Goal: Task Accomplishment & Management: Manage account settings

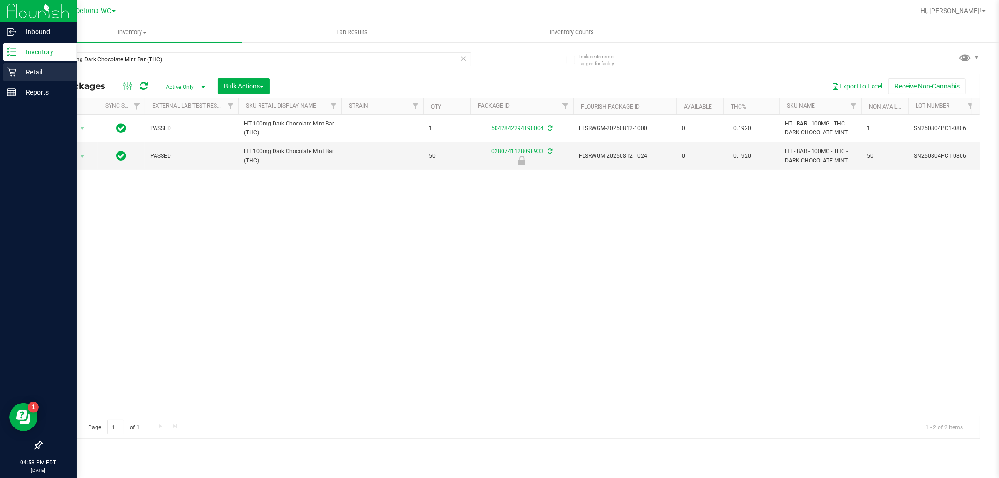
click at [7, 67] on icon at bounding box center [11, 71] width 9 height 9
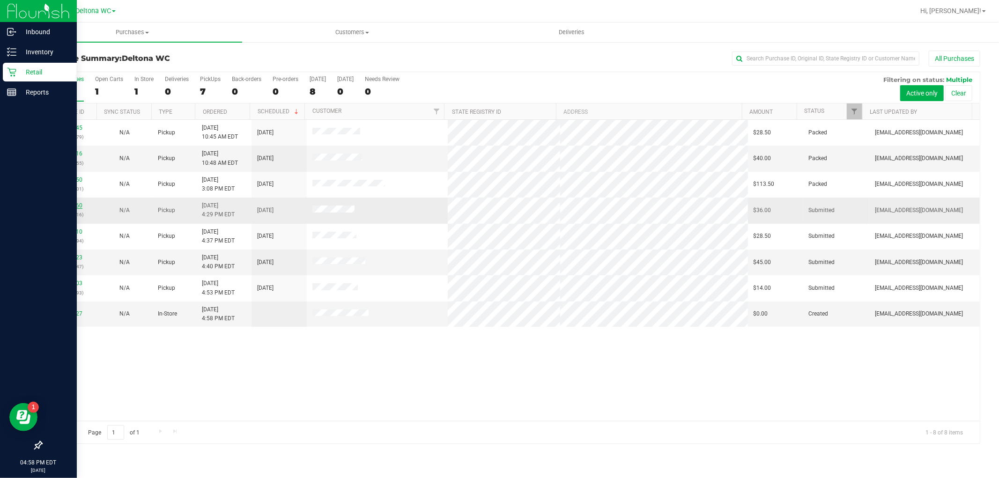
click at [77, 207] on link "11985560" at bounding box center [69, 205] width 26 height 7
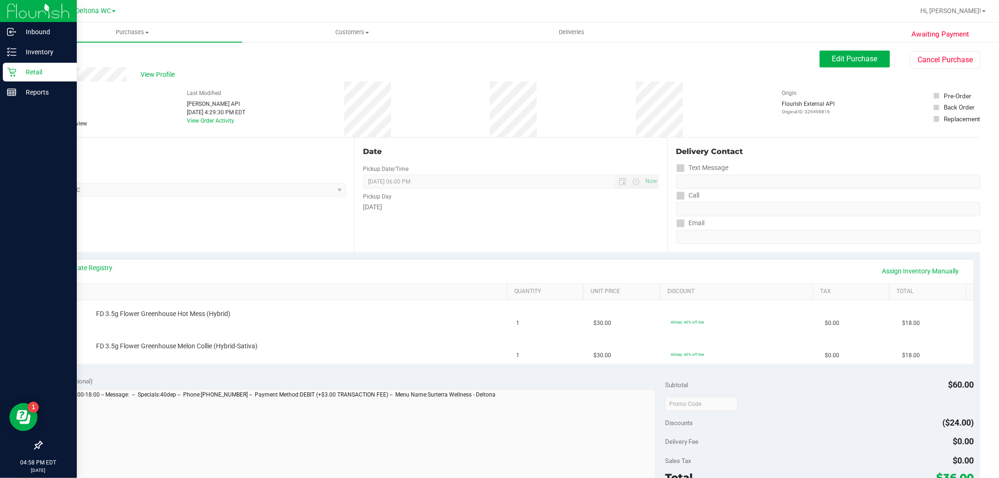
click at [49, 59] on link "Back" at bounding box center [48, 56] width 14 height 7
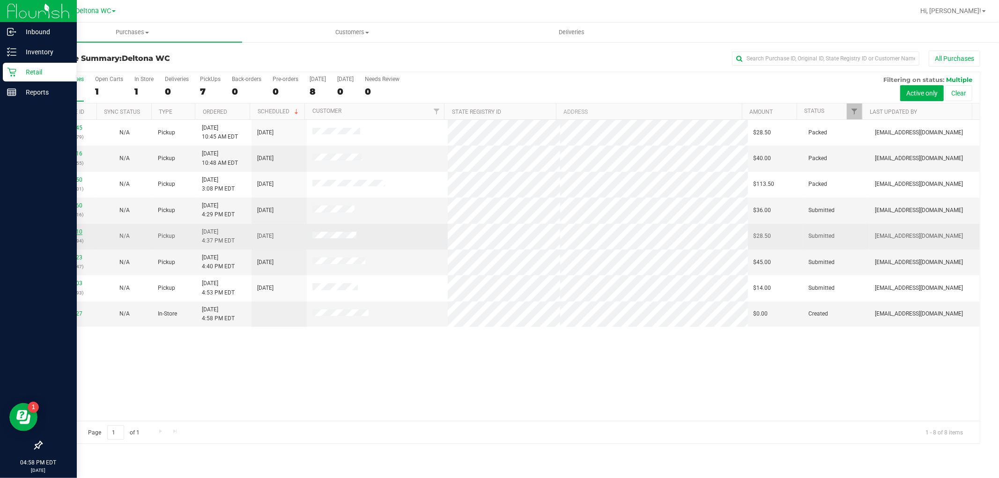
click at [64, 228] on link "11985610" at bounding box center [69, 231] width 26 height 7
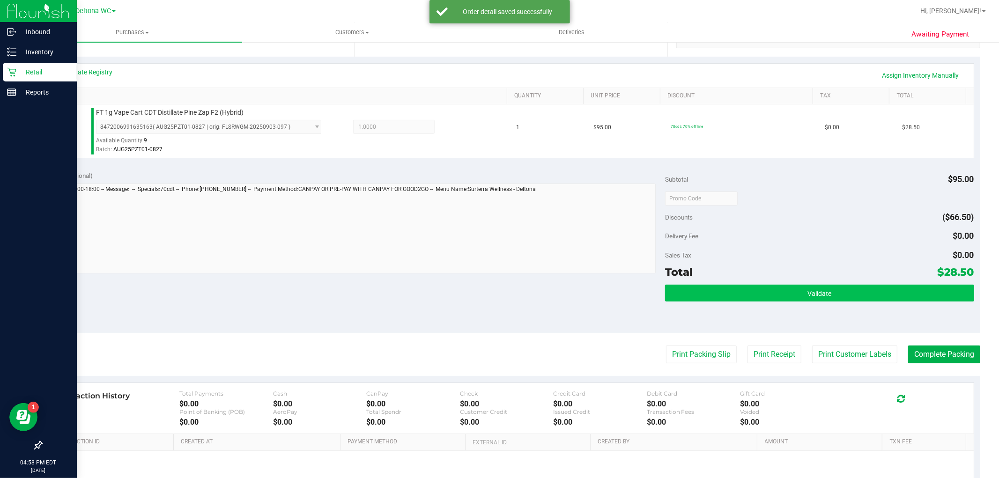
scroll to position [288, 0]
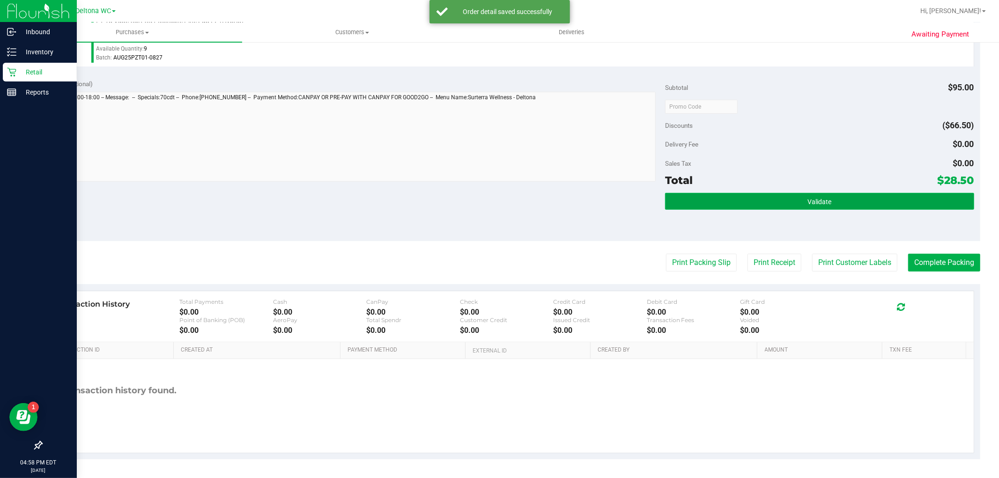
click at [788, 196] on button "Validate" at bounding box center [819, 201] width 308 height 17
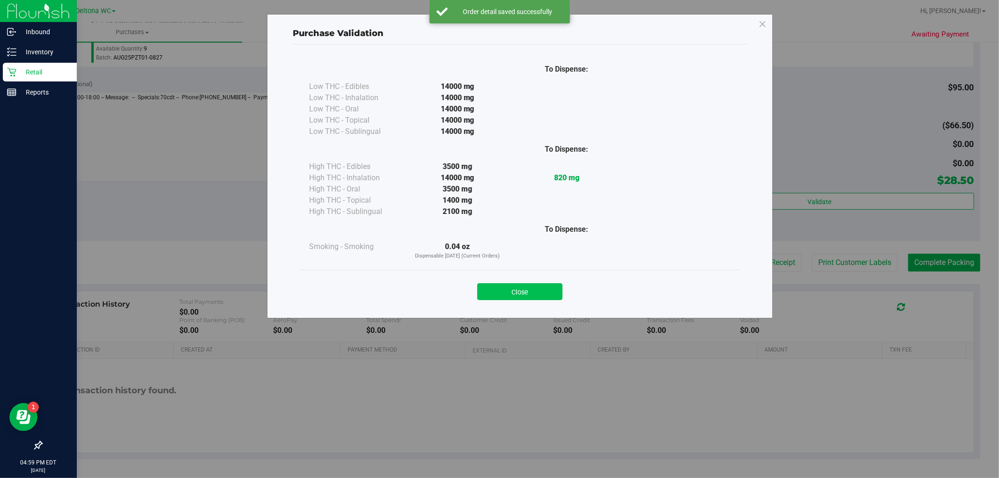
drag, startPoint x: 551, startPoint y: 290, endPoint x: 618, endPoint y: 271, distance: 69.8
click at [551, 289] on button "Close" at bounding box center [519, 291] width 85 height 17
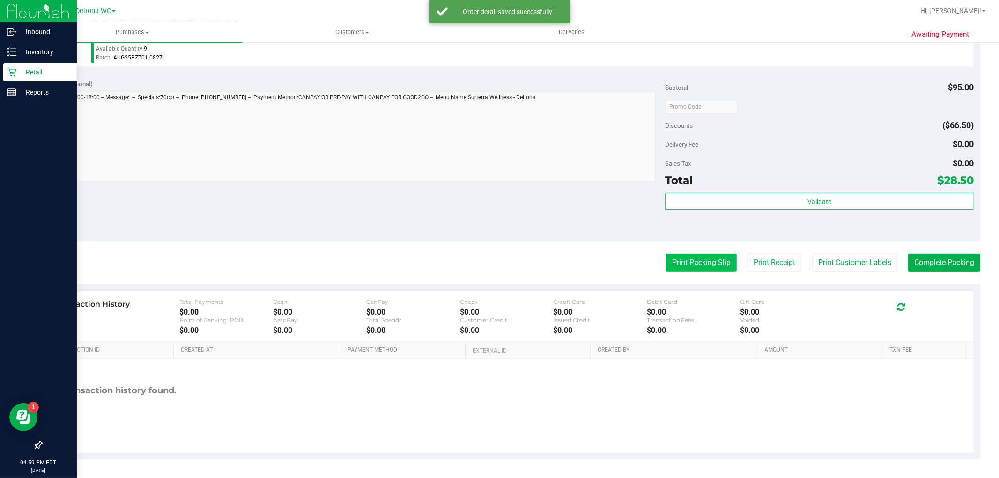
click at [666, 265] on button "Print Packing Slip" at bounding box center [701, 263] width 71 height 18
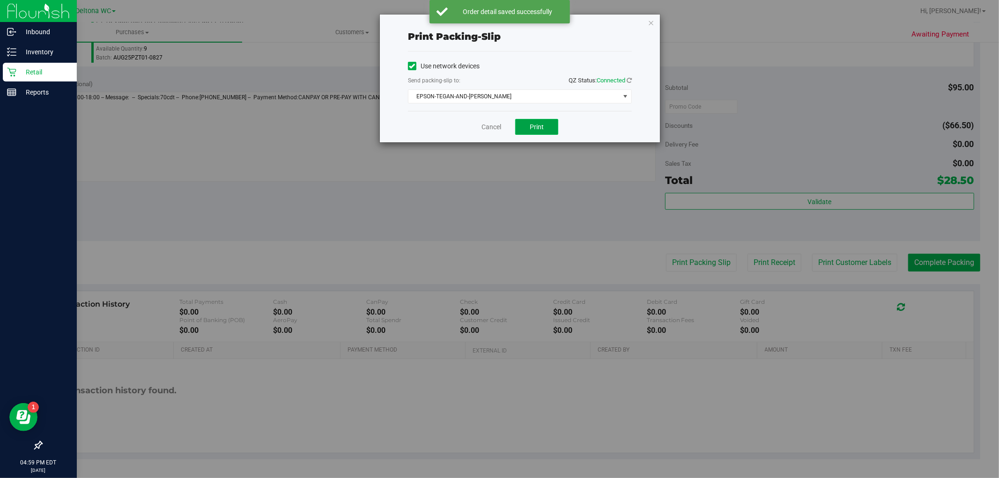
drag, startPoint x: 543, startPoint y: 125, endPoint x: 537, endPoint y: 127, distance: 6.4
click at [543, 125] on span "Print" at bounding box center [536, 126] width 14 height 7
click at [491, 128] on link "Cancel" at bounding box center [491, 127] width 20 height 10
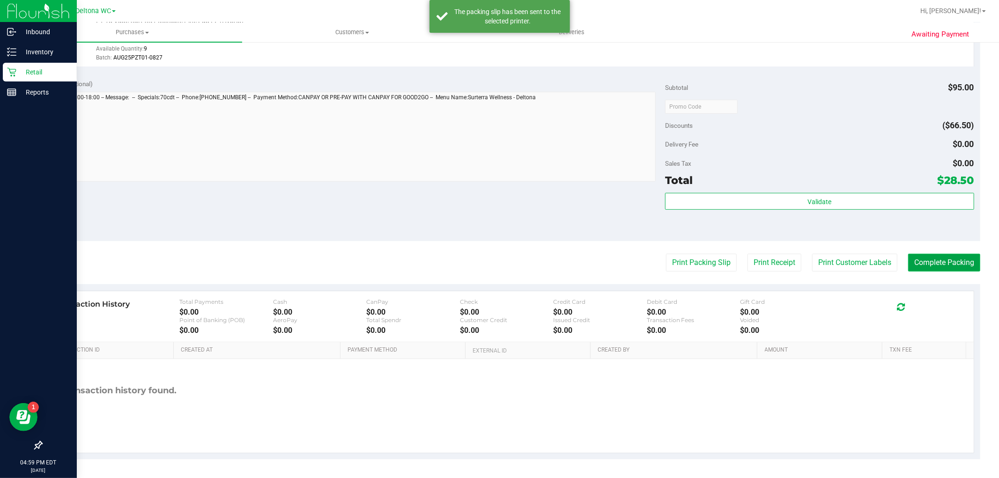
click at [944, 254] on button "Complete Packing" at bounding box center [944, 263] width 72 height 18
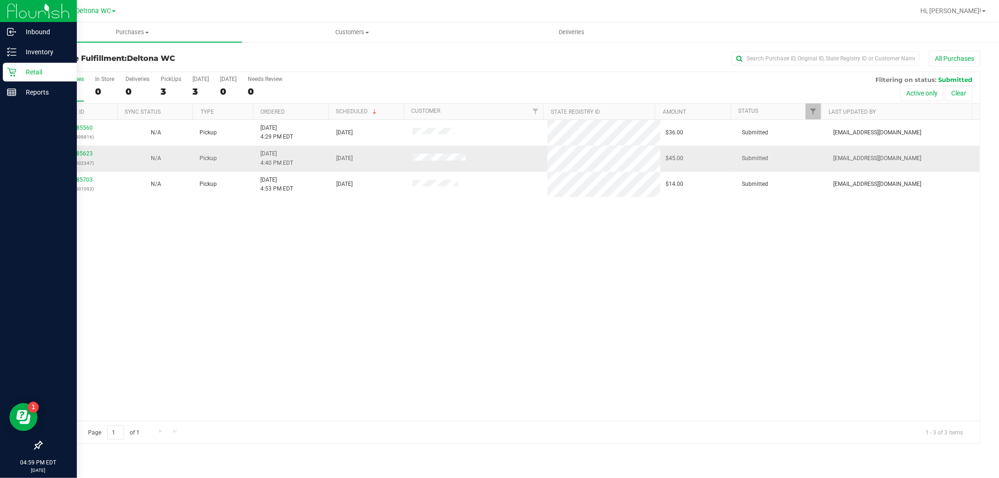
click at [66, 150] on div "11985623 (326502347)" at bounding box center [79, 158] width 65 height 18
click at [66, 151] on link "11985623" at bounding box center [79, 153] width 26 height 7
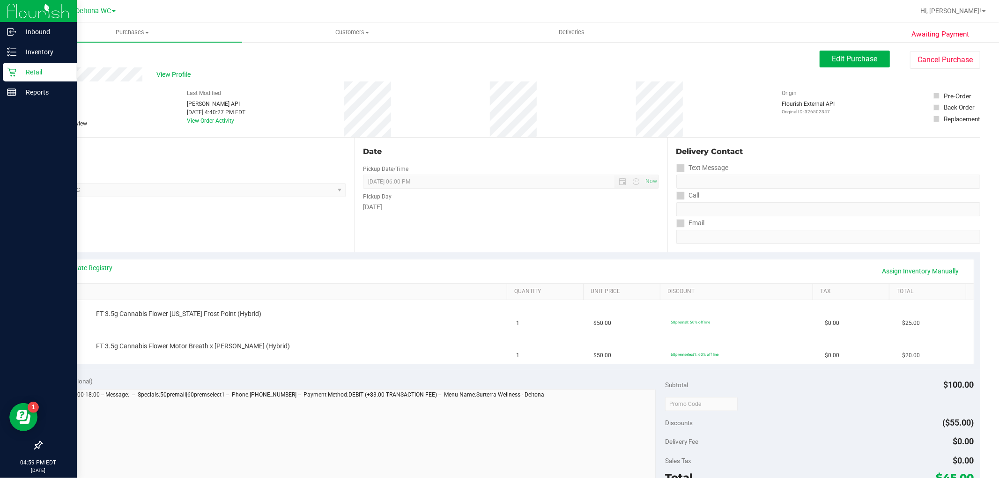
click at [52, 52] on div "Back" at bounding box center [48, 56] width 14 height 11
click at [51, 54] on link "Back" at bounding box center [48, 56] width 14 height 7
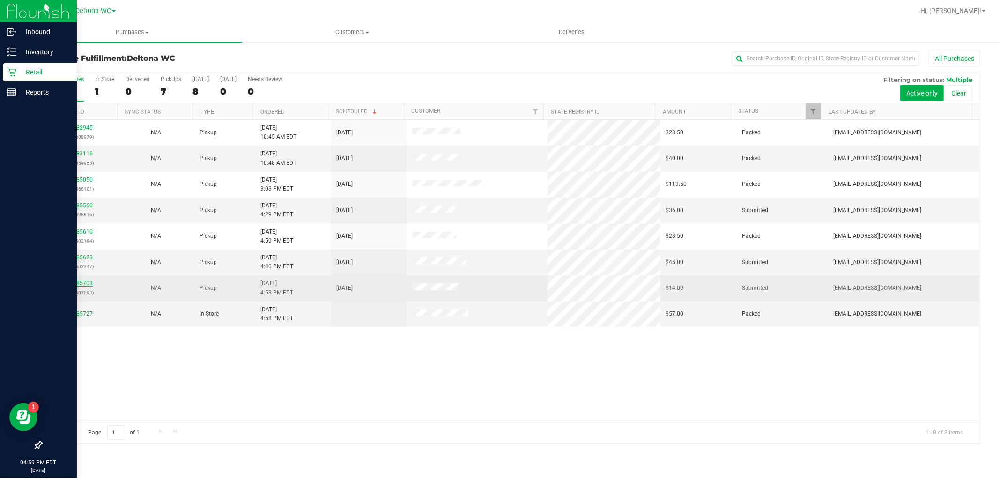
click at [73, 283] on link "11985703" at bounding box center [79, 283] width 26 height 7
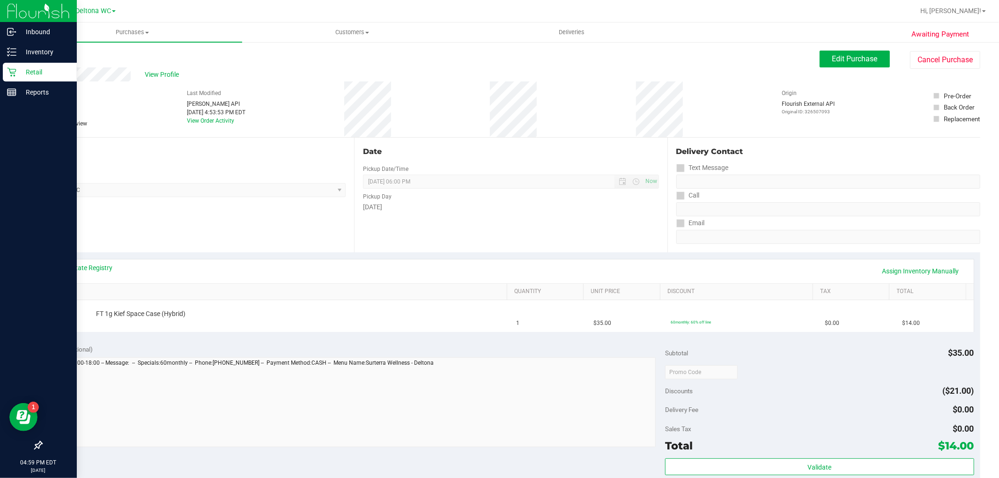
click at [47, 55] on link "Back" at bounding box center [48, 56] width 14 height 7
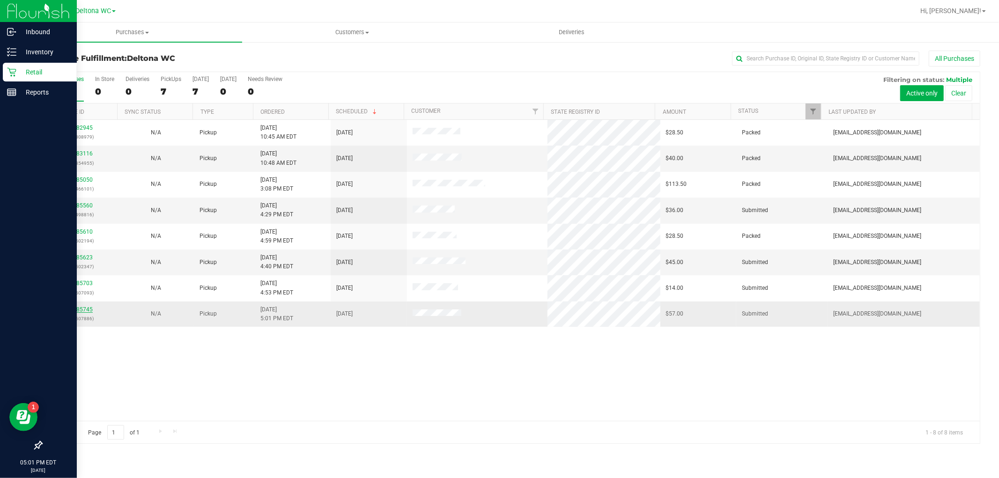
click at [83, 309] on link "11985745" at bounding box center [79, 309] width 26 height 7
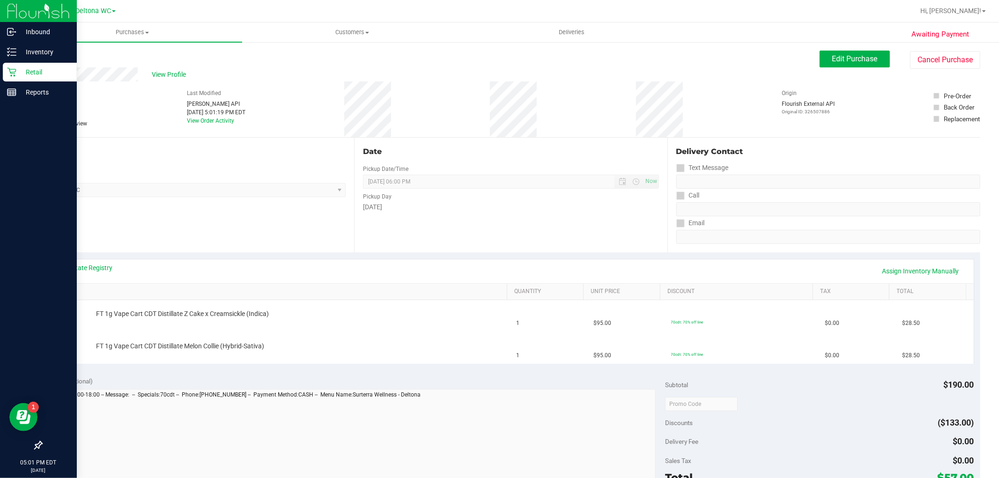
click at [51, 56] on link "Back" at bounding box center [48, 56] width 14 height 7
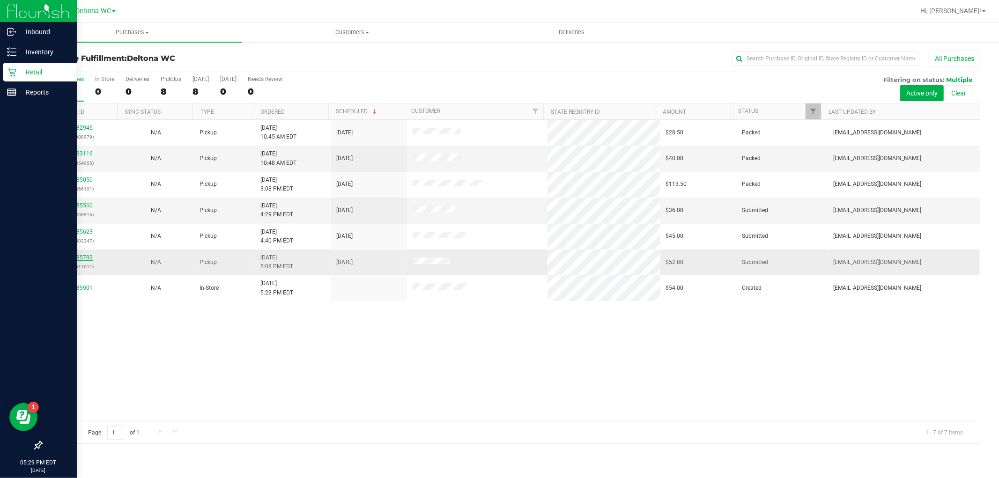
click at [76, 257] on link "11985793" at bounding box center [79, 257] width 26 height 7
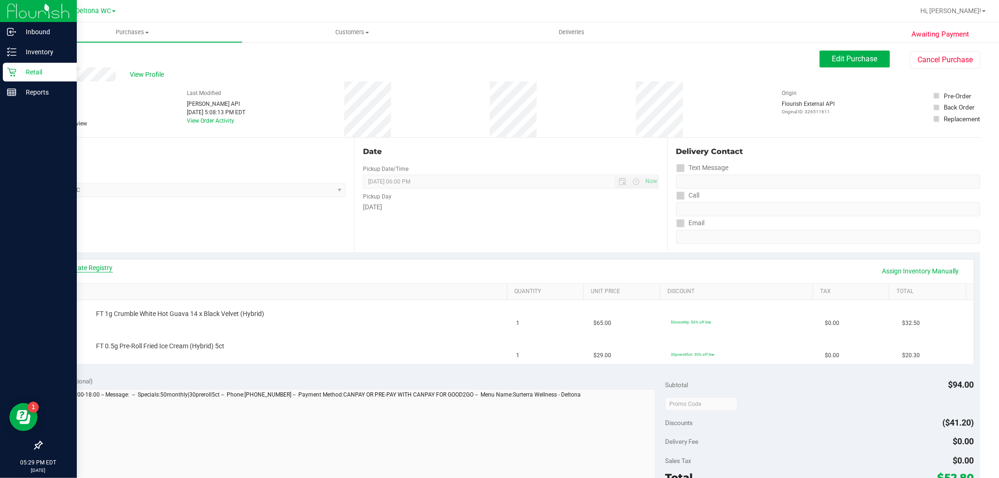
click at [104, 263] on link "View State Registry" at bounding box center [85, 267] width 56 height 9
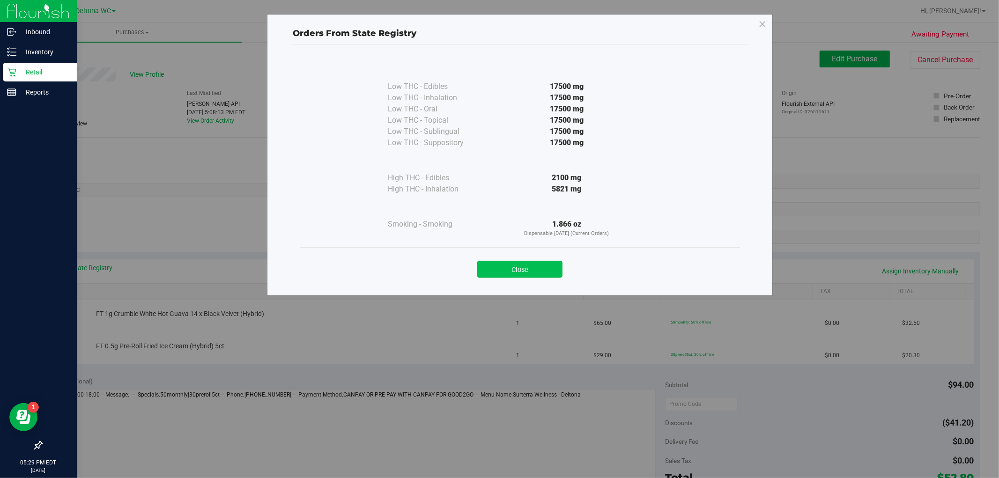
click at [540, 272] on button "Close" at bounding box center [519, 269] width 85 height 17
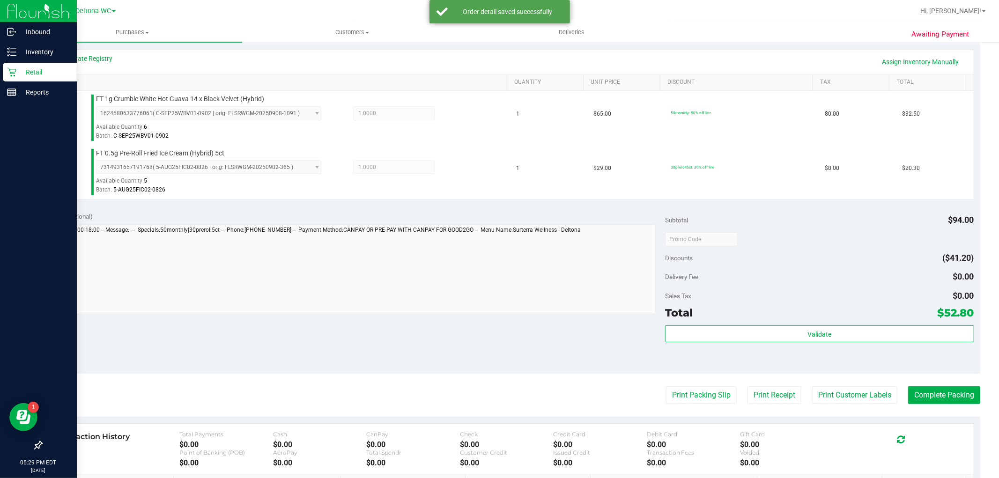
scroll to position [260, 0]
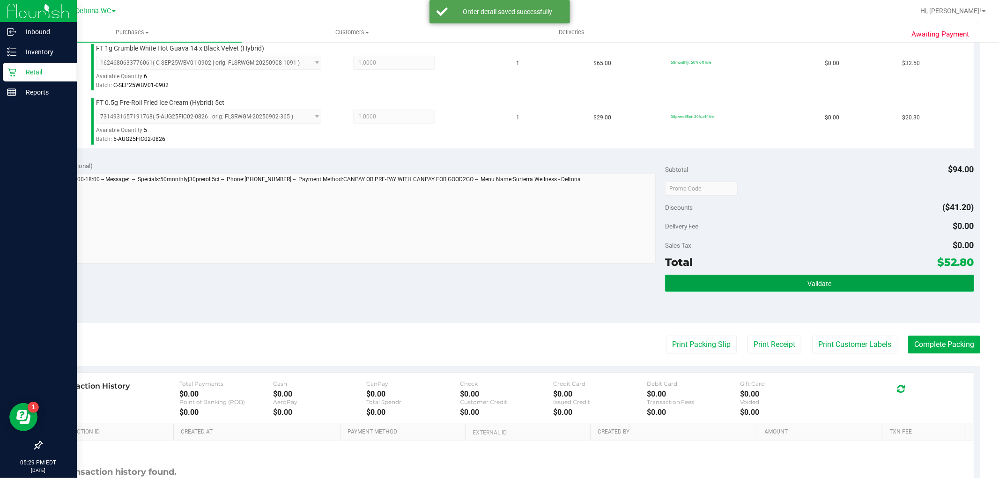
click at [878, 282] on button "Validate" at bounding box center [819, 283] width 308 height 17
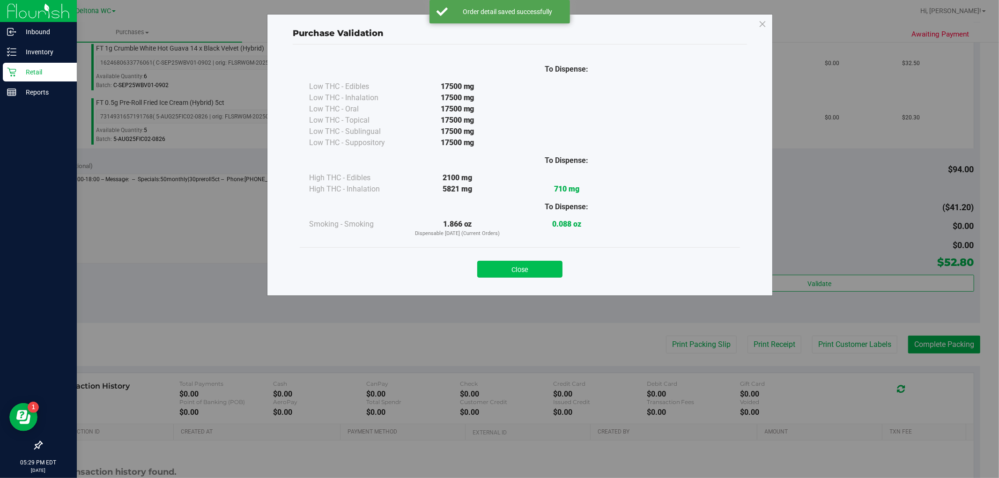
click at [541, 268] on button "Close" at bounding box center [519, 269] width 85 height 17
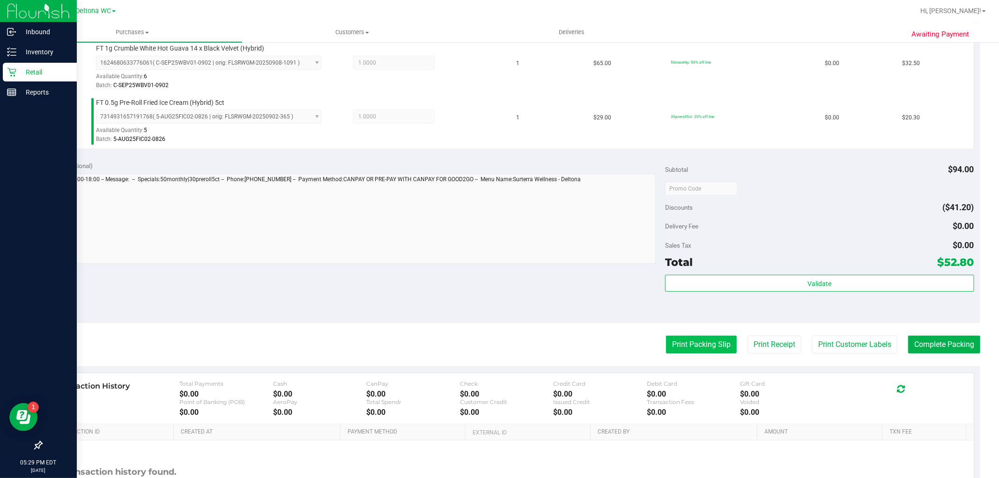
click at [706, 339] on button "Print Packing Slip" at bounding box center [701, 345] width 71 height 18
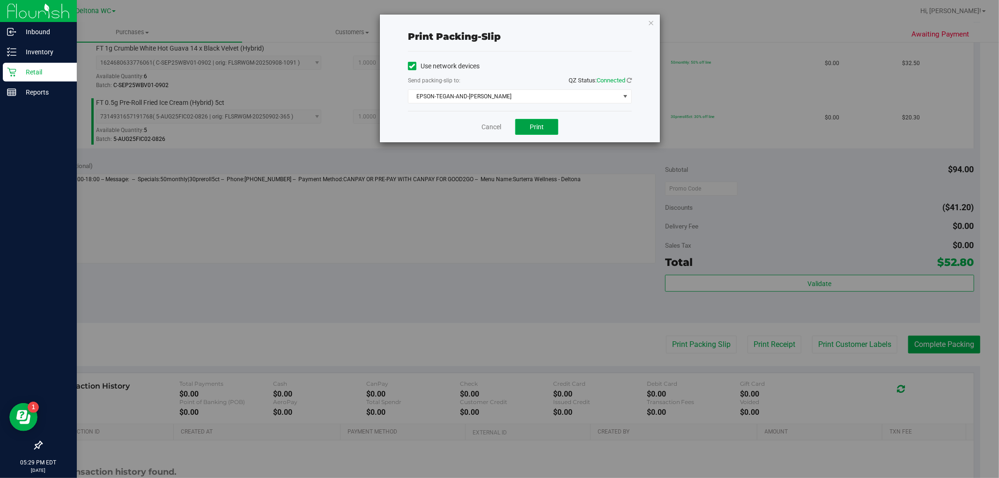
click at [532, 126] on span "Print" at bounding box center [536, 126] width 14 height 7
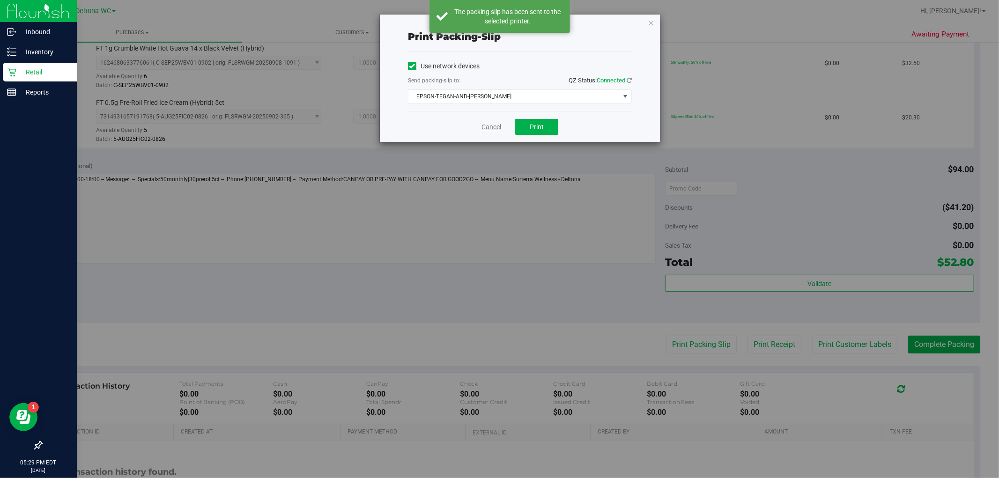
click at [489, 132] on div "Cancel Print" at bounding box center [520, 126] width 224 height 31
drag, startPoint x: 494, startPoint y: 130, endPoint x: 540, endPoint y: 143, distance: 47.4
click at [495, 129] on link "Cancel" at bounding box center [491, 127] width 20 height 10
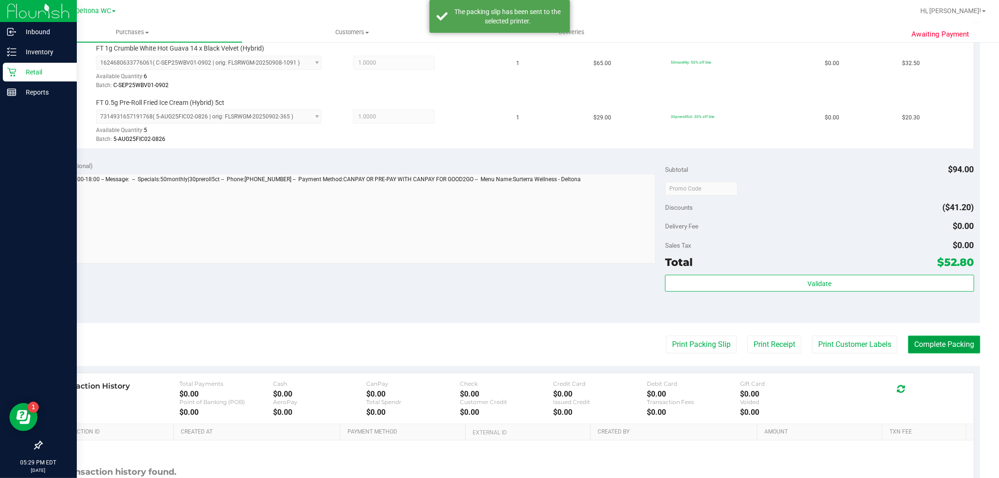
click at [934, 345] on button "Complete Packing" at bounding box center [944, 345] width 72 height 18
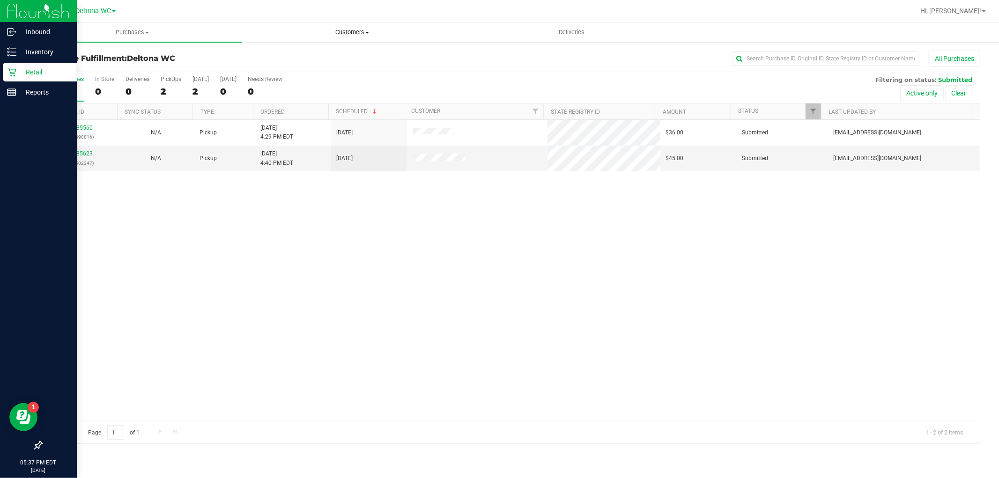
click at [348, 29] on span "Customers" at bounding box center [351, 32] width 219 height 8
click at [311, 52] on li "All customers" at bounding box center [352, 56] width 220 height 11
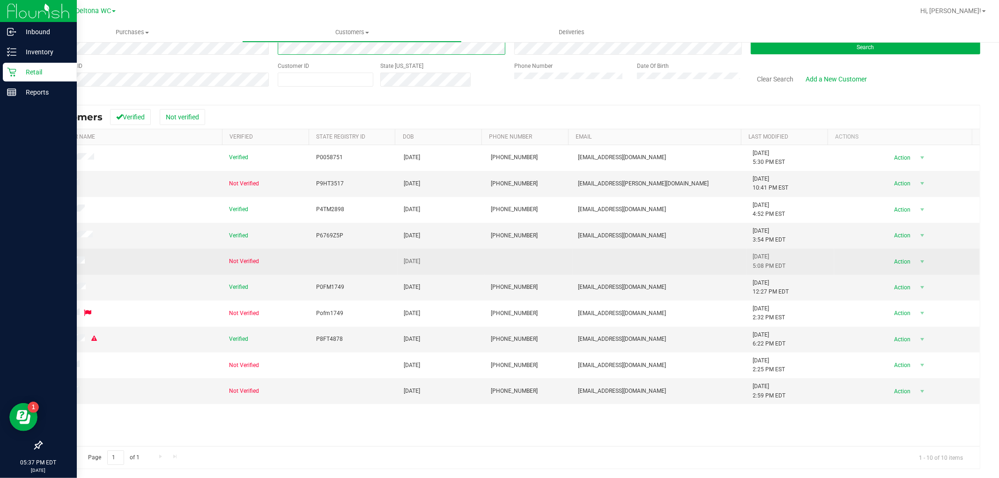
scroll to position [66, 0]
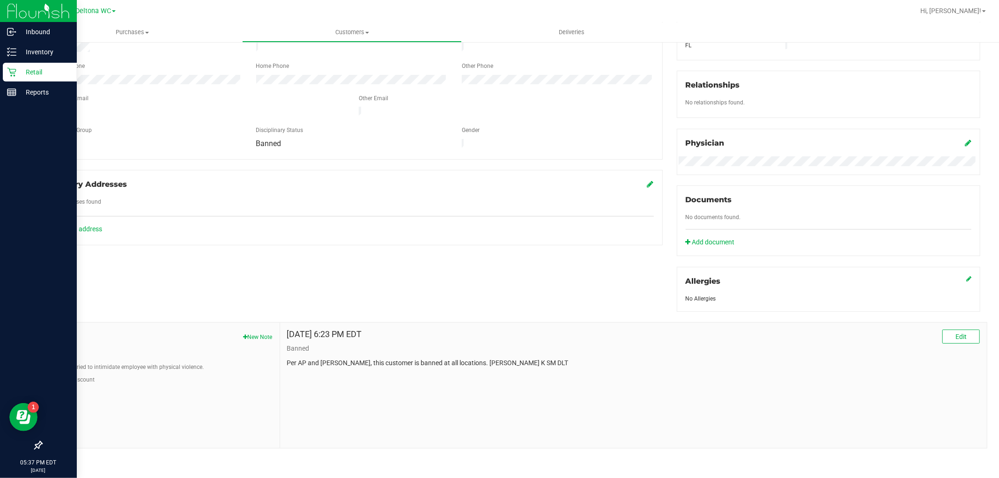
scroll to position [199, 0]
click at [167, 367] on button "Customer tried to intimidate employee with physical violence." at bounding box center [126, 366] width 155 height 8
click at [64, 352] on button "Banned" at bounding box center [58, 354] width 19 height 8
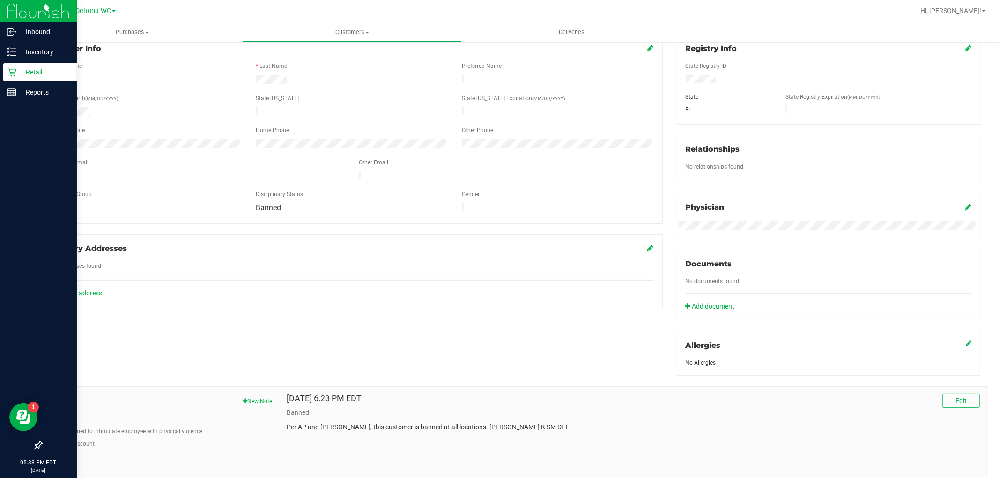
scroll to position [0, 0]
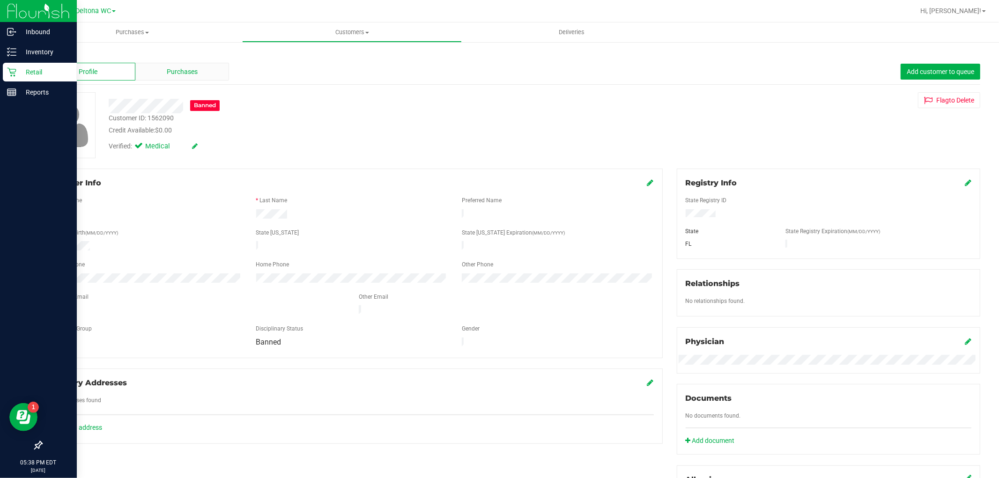
click at [192, 65] on div "Purchases" at bounding box center [182, 72] width 94 height 18
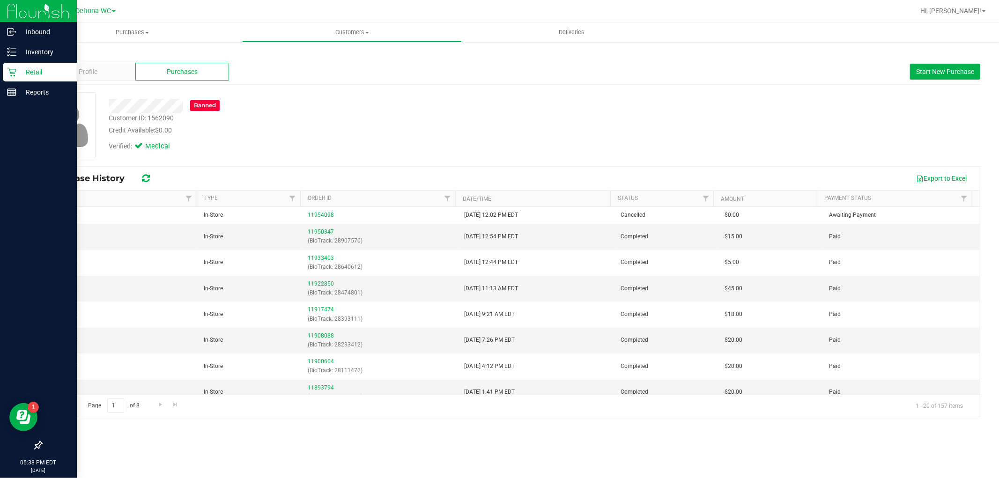
click at [507, 132] on div "Credit Available: $0.00" at bounding box center [340, 130] width 463 height 10
click at [15, 73] on icon at bounding box center [11, 71] width 9 height 9
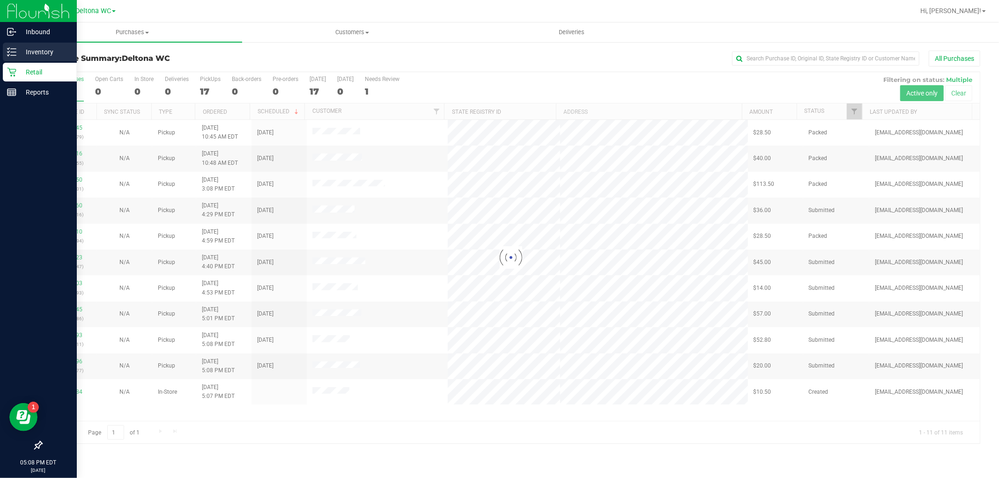
click at [28, 51] on p "Inventory" at bounding box center [44, 51] width 56 height 11
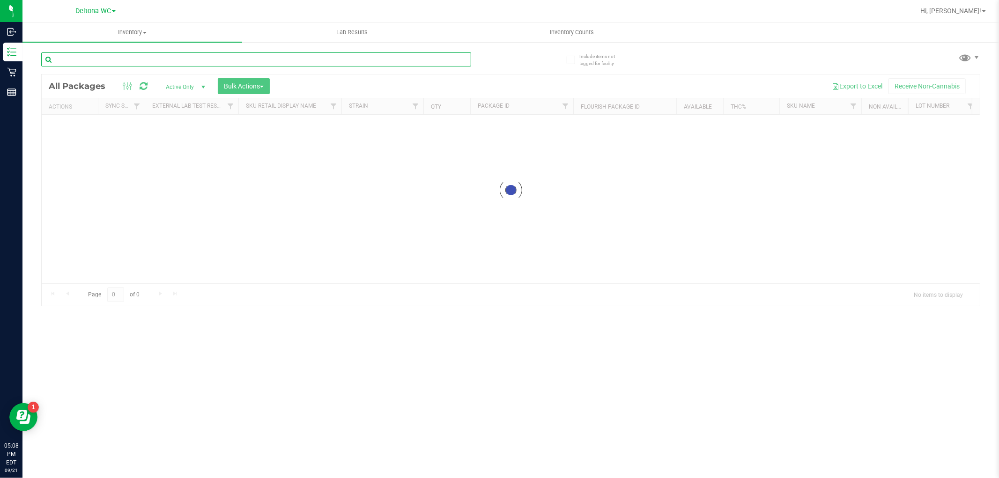
click at [216, 63] on div "Inventory All packages All inventory Waste log Create inventory Lab Results Inv…" at bounding box center [510, 249] width 976 height 455
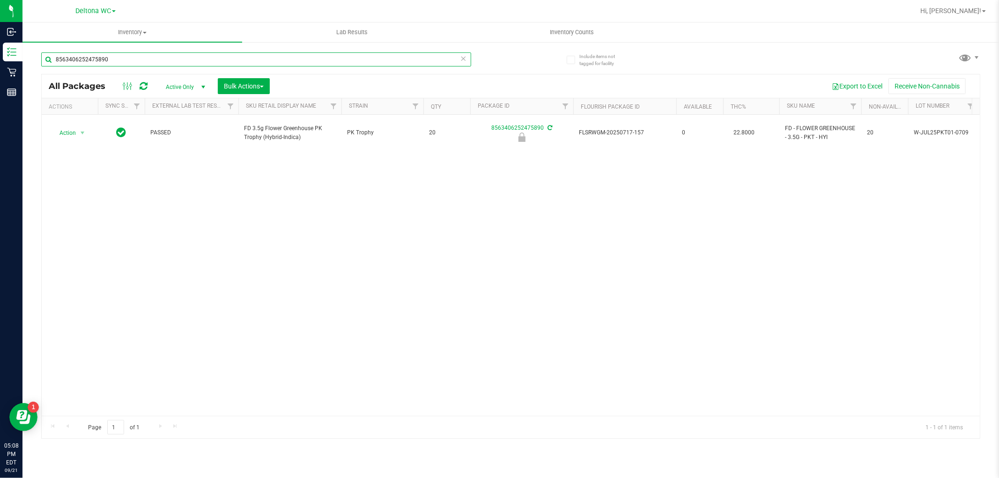
type input "8563406252475890"
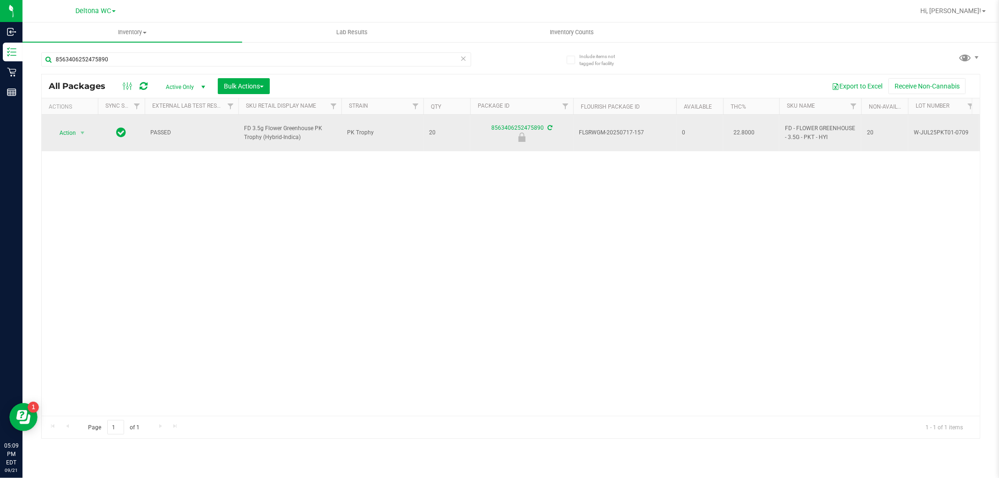
click at [66, 129] on span "Action" at bounding box center [63, 132] width 25 height 13
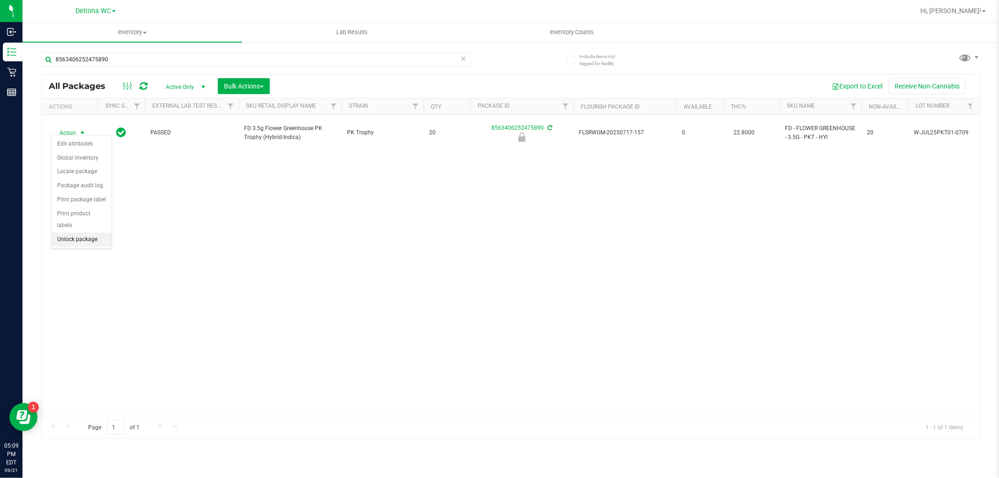
click at [93, 238] on li "Unlock package" at bounding box center [81, 240] width 60 height 14
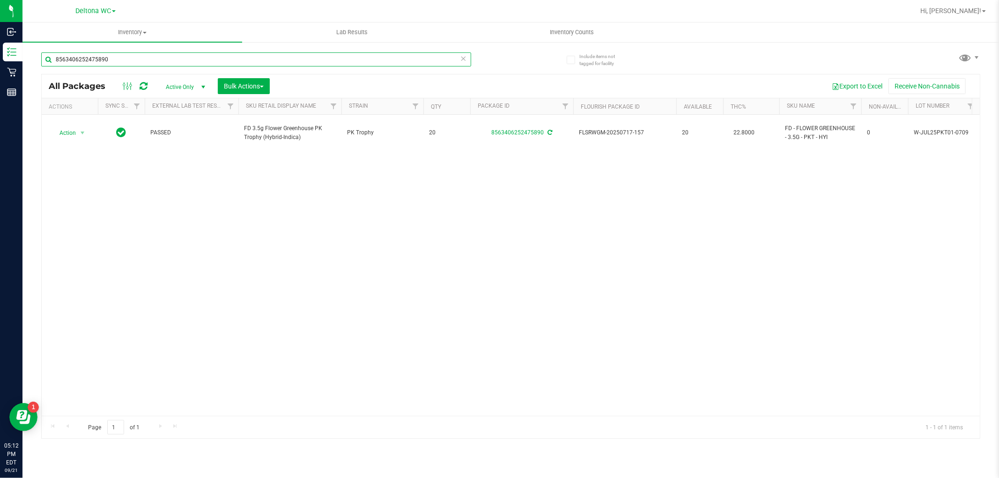
click at [188, 62] on input "8563406252475890" at bounding box center [256, 59] width 430 height 14
type input "kief"
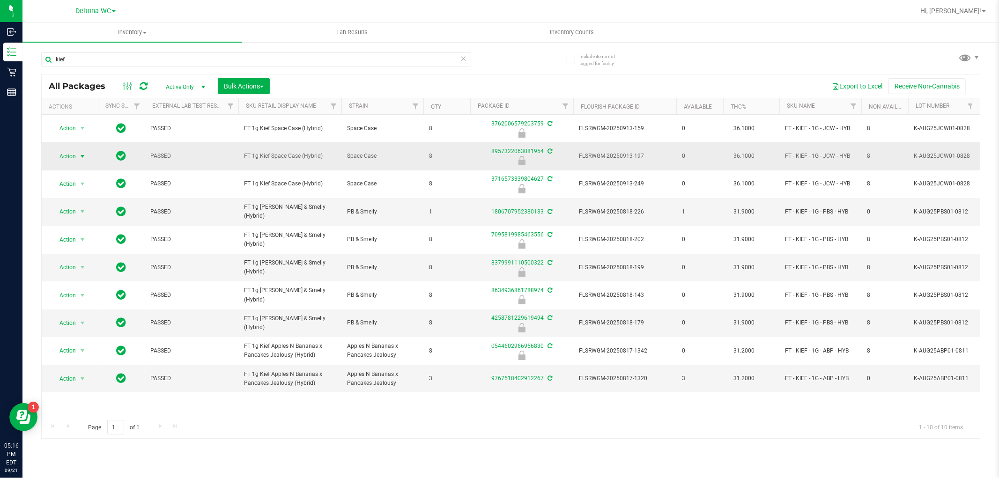
click at [75, 161] on span "Action" at bounding box center [63, 156] width 25 height 13
click at [97, 273] on li "Unlock package" at bounding box center [81, 268] width 60 height 14
click at [198, 59] on input "kief" at bounding box center [256, 59] width 430 height 14
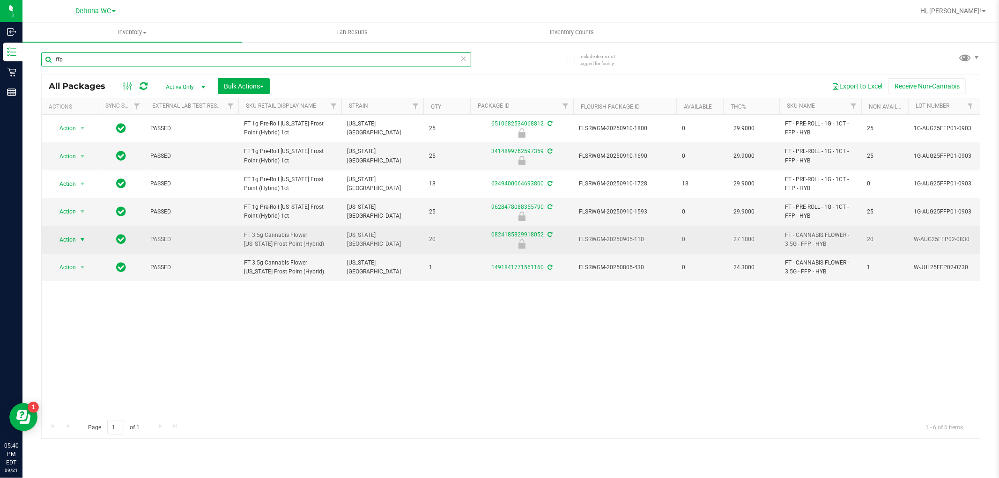
type input "ffp"
click at [79, 238] on span "select" at bounding box center [82, 239] width 7 height 7
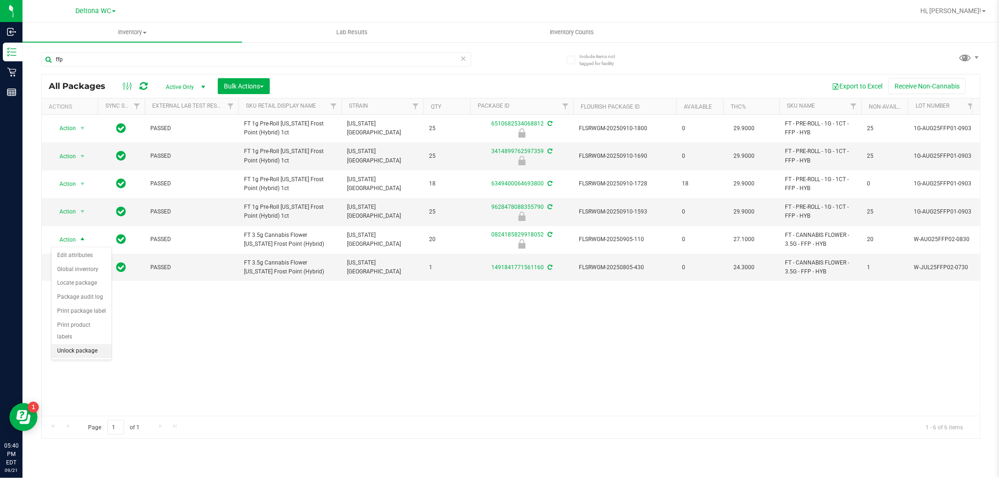
click at [91, 352] on li "Unlock package" at bounding box center [81, 351] width 60 height 14
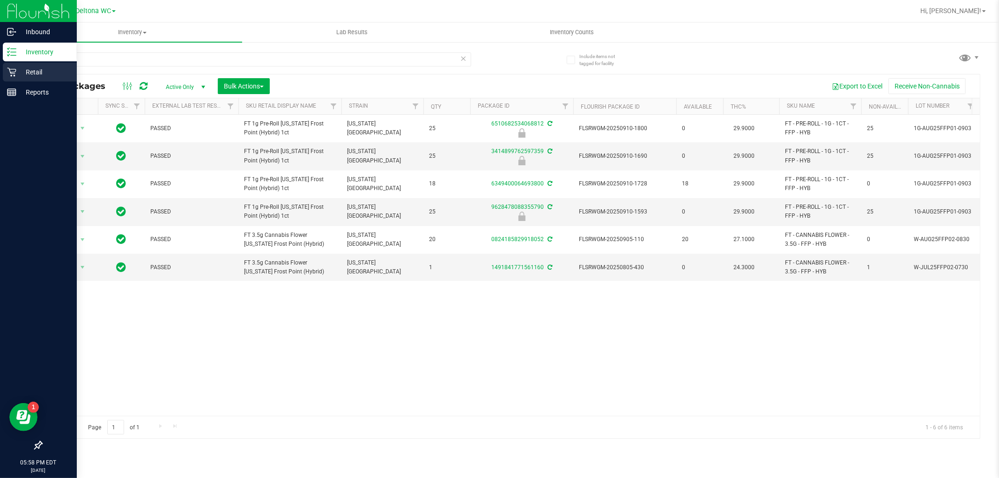
click at [17, 65] on div "Retail" at bounding box center [40, 72] width 74 height 19
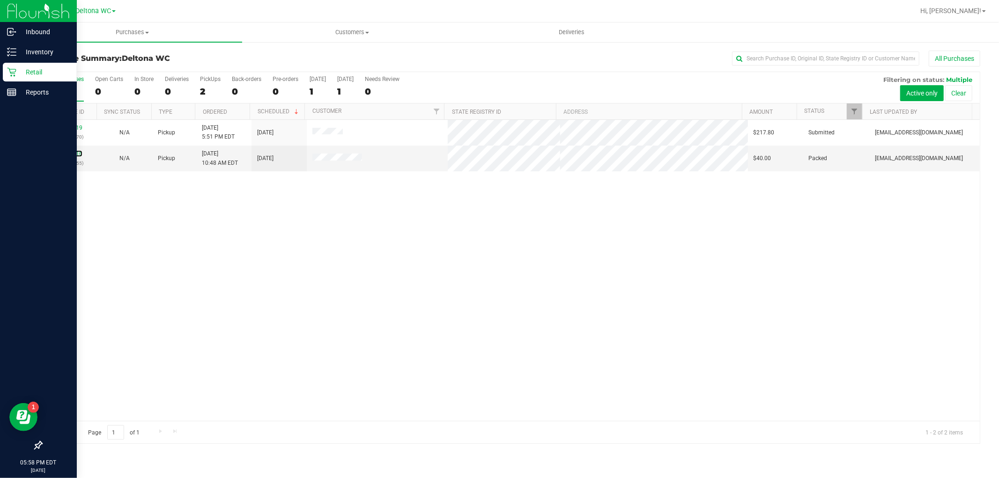
click at [72, 152] on link "11983116" at bounding box center [69, 153] width 26 height 7
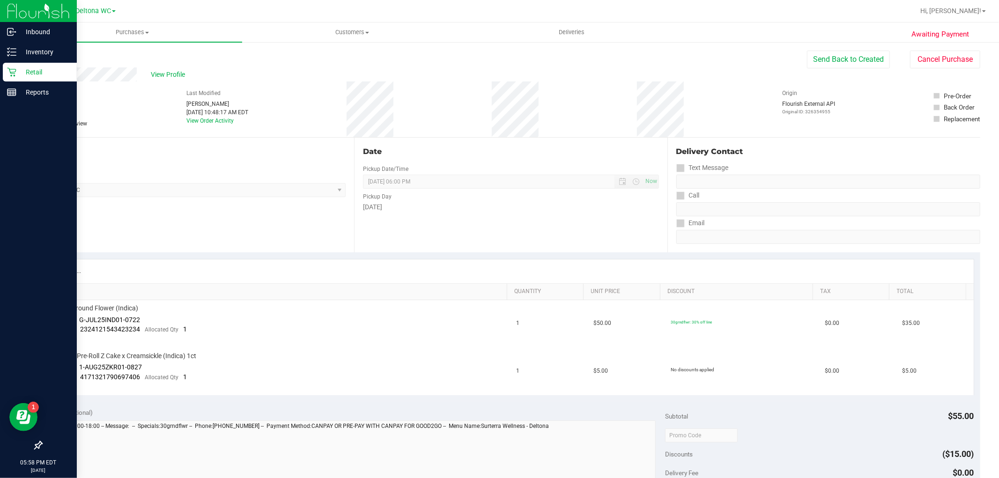
click at [938, 76] on div "View Profile # 11983116 BioTrack ID: - Packed Needs review Last Modified Rachel…" at bounding box center [510, 102] width 939 height 70
click at [940, 66] on button "Cancel Purchase" at bounding box center [945, 60] width 70 height 18
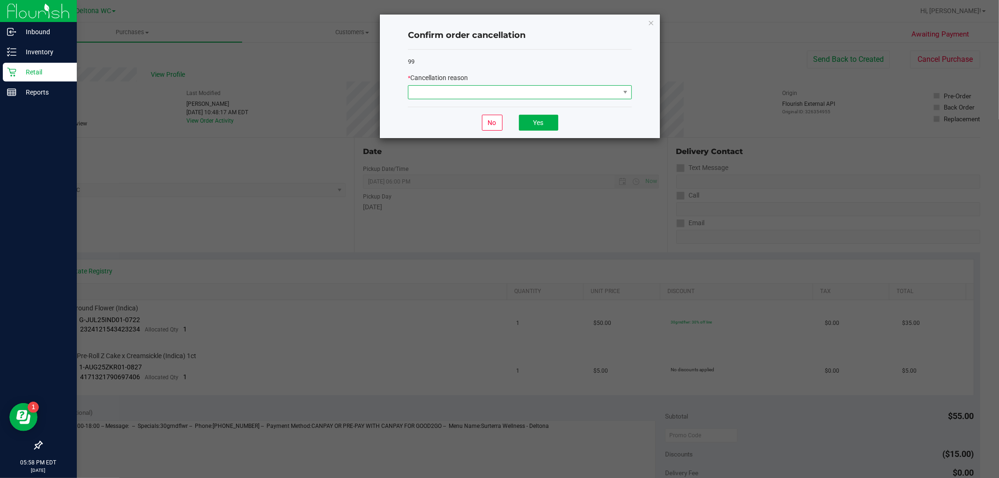
drag, startPoint x: 469, startPoint y: 87, endPoint x: 467, endPoint y: 94, distance: 6.8
click at [469, 88] on span at bounding box center [513, 92] width 211 height 13
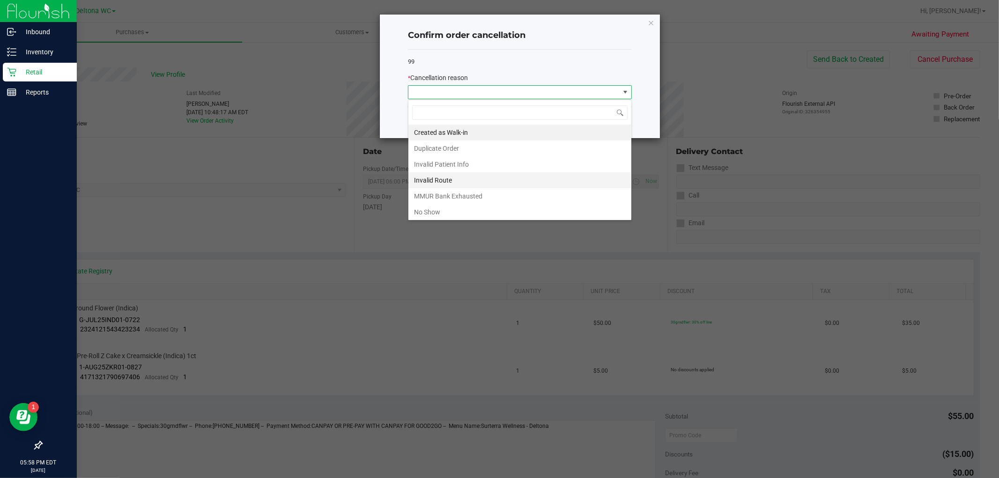
scroll to position [14, 223]
click at [435, 210] on li "No Show" at bounding box center [519, 212] width 223 height 16
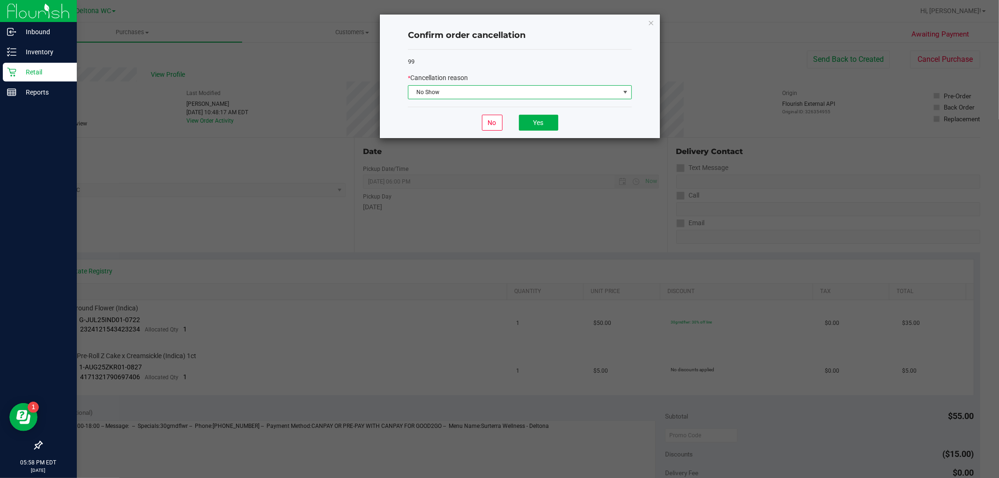
click at [543, 113] on div "No Yes" at bounding box center [520, 122] width 224 height 31
click at [544, 123] on button "Yes" at bounding box center [538, 123] width 39 height 16
